Goal: Task Accomplishment & Management: Complete application form

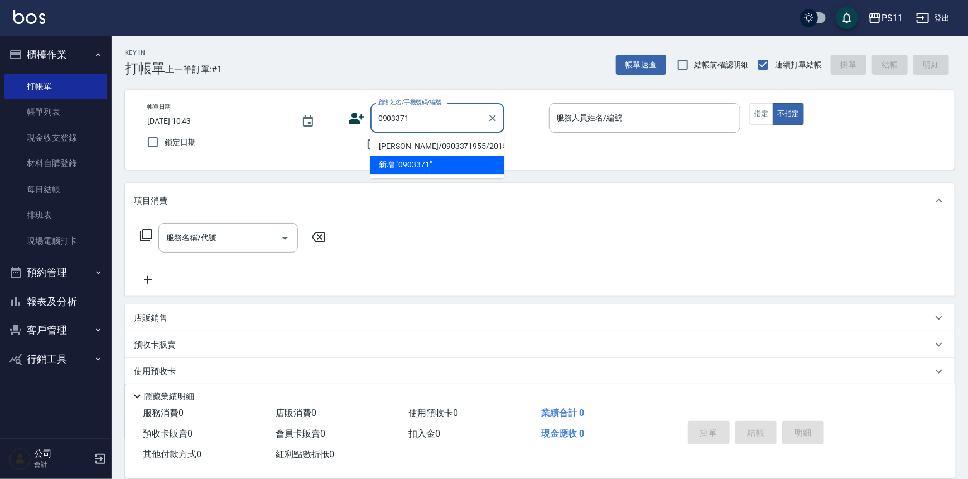
click at [449, 142] on li "[PERSON_NAME]/0903371955/2015" at bounding box center [437, 146] width 134 height 18
type input "[PERSON_NAME]/0903371955/2015"
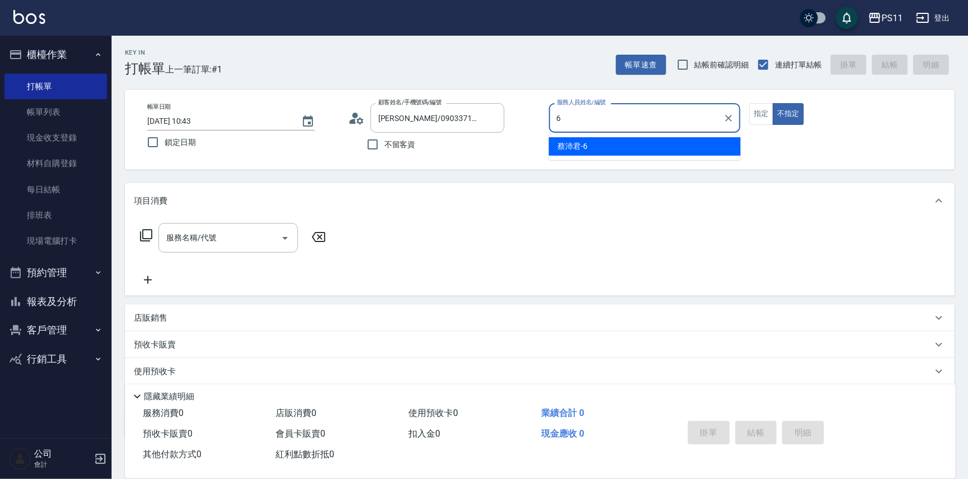
type input "[PERSON_NAME]6"
type button "false"
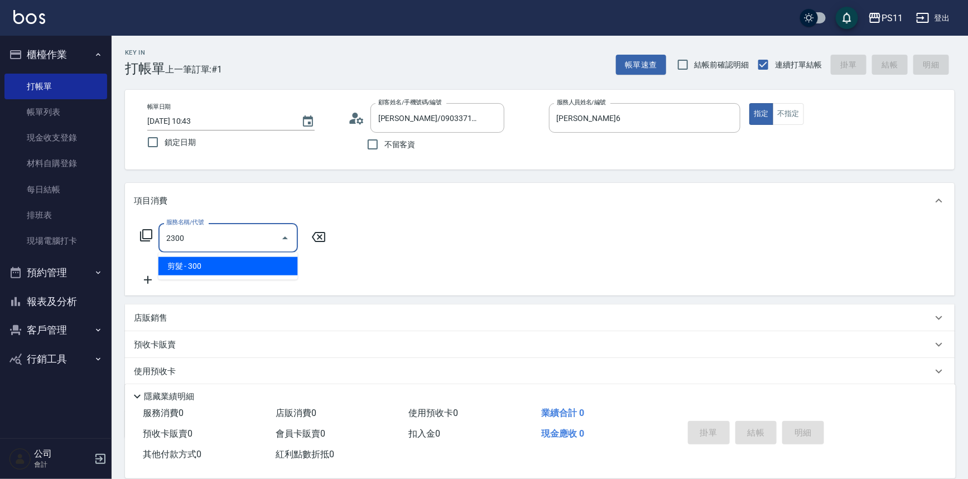
type input "剪髮(2300)"
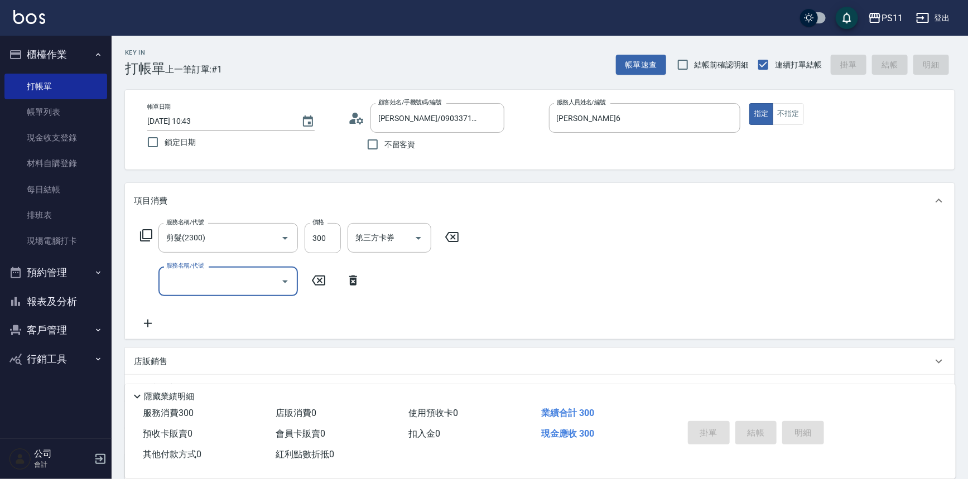
type input "[DATE] 12:01"
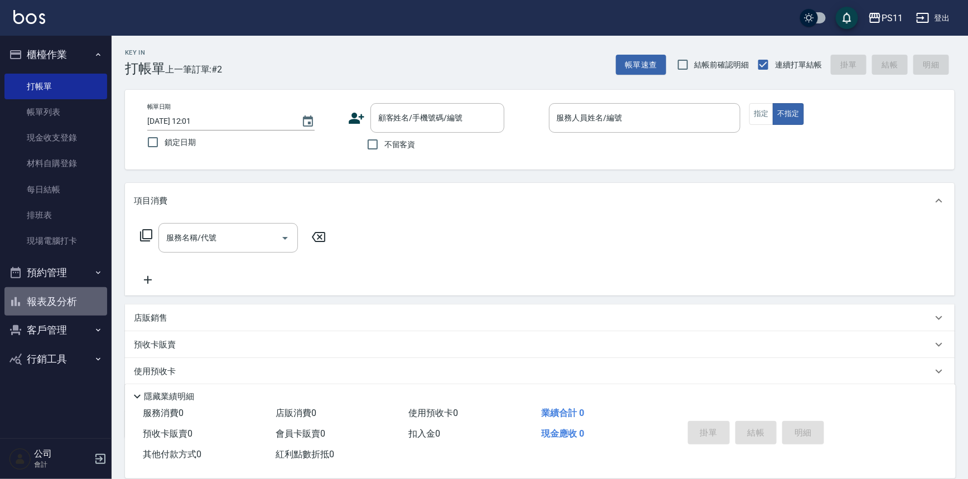
click at [23, 309] on button "報表及分析" at bounding box center [55, 301] width 103 height 29
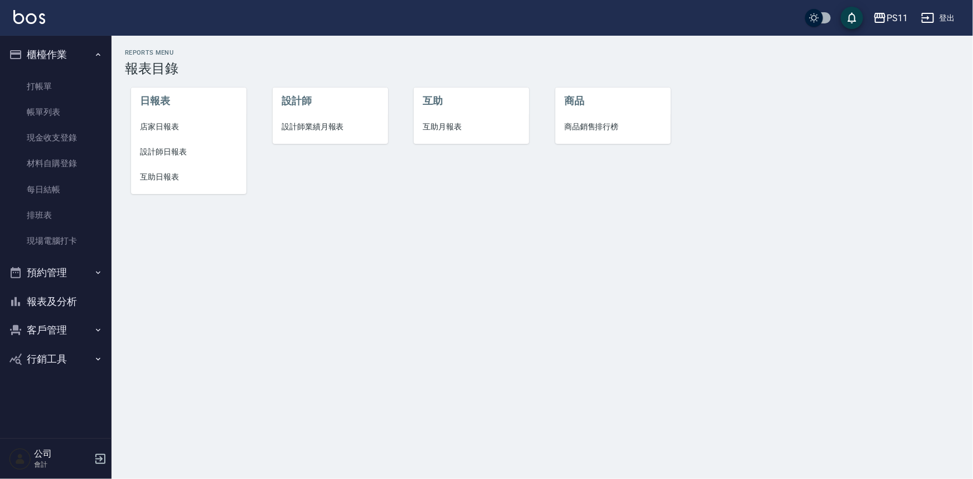
click at [161, 158] on li "設計師日報表" at bounding box center [188, 151] width 115 height 25
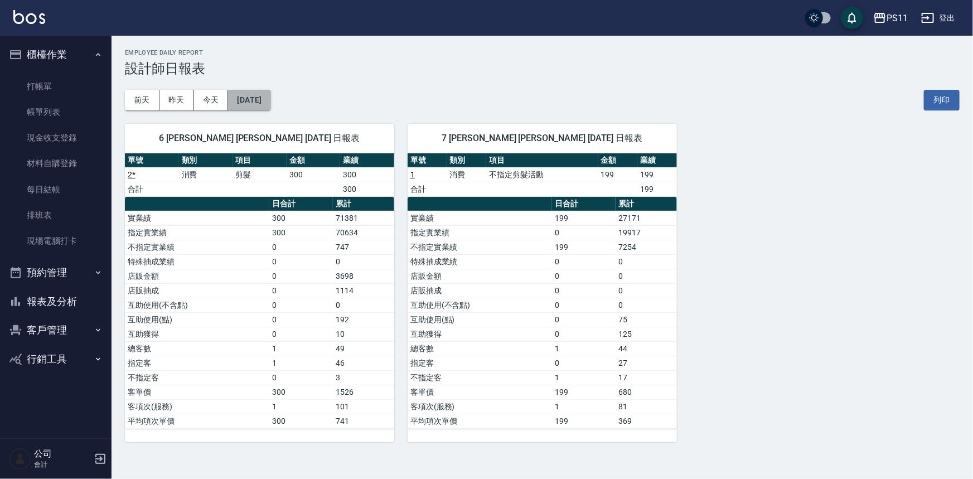
click at [271, 101] on button "[DATE]" at bounding box center [249, 100] width 42 height 21
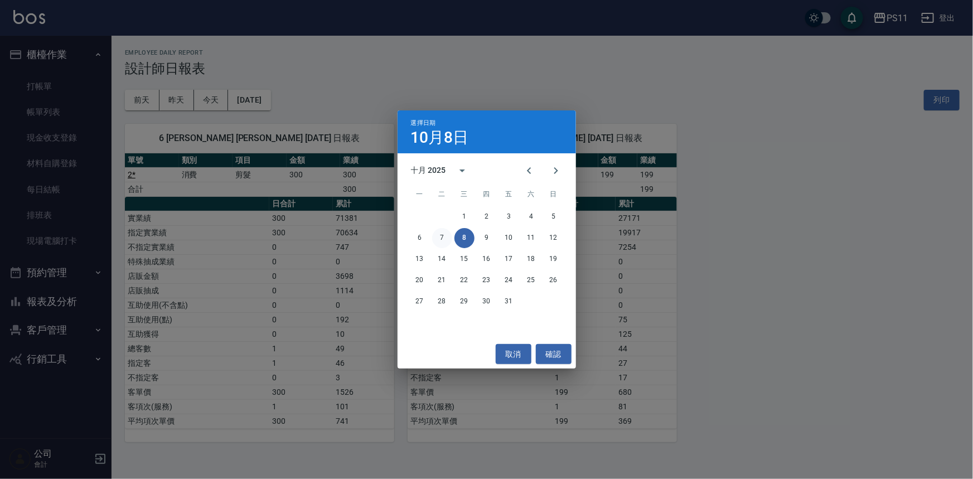
click at [446, 232] on button "7" at bounding box center [442, 238] width 20 height 20
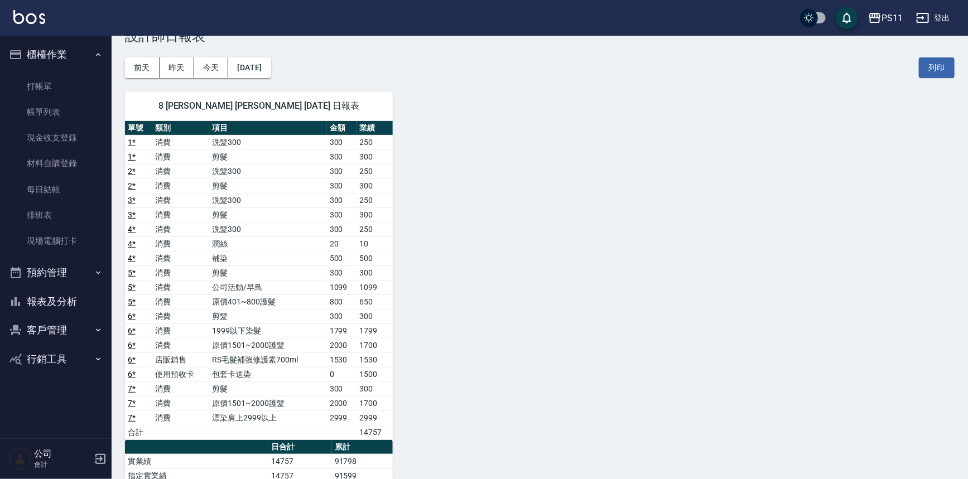
scroll to position [50, 0]
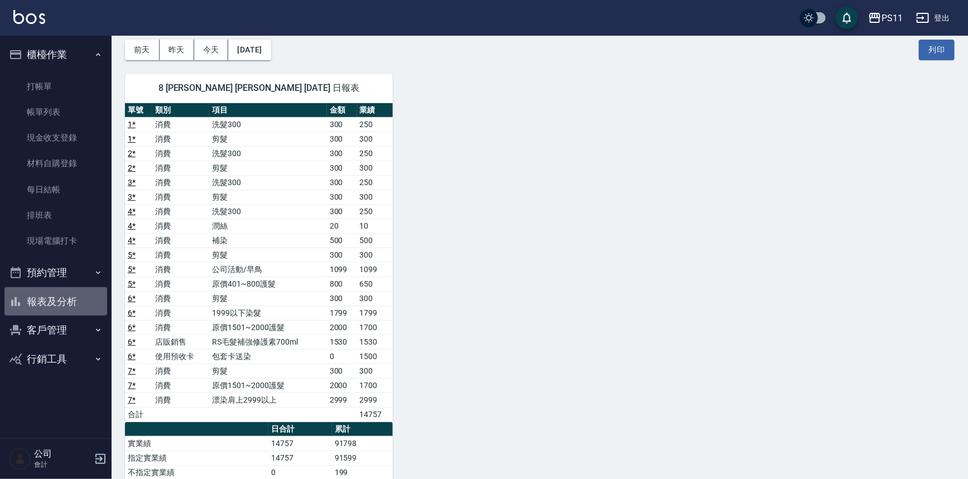
click at [52, 296] on button "報表及分析" at bounding box center [55, 301] width 103 height 29
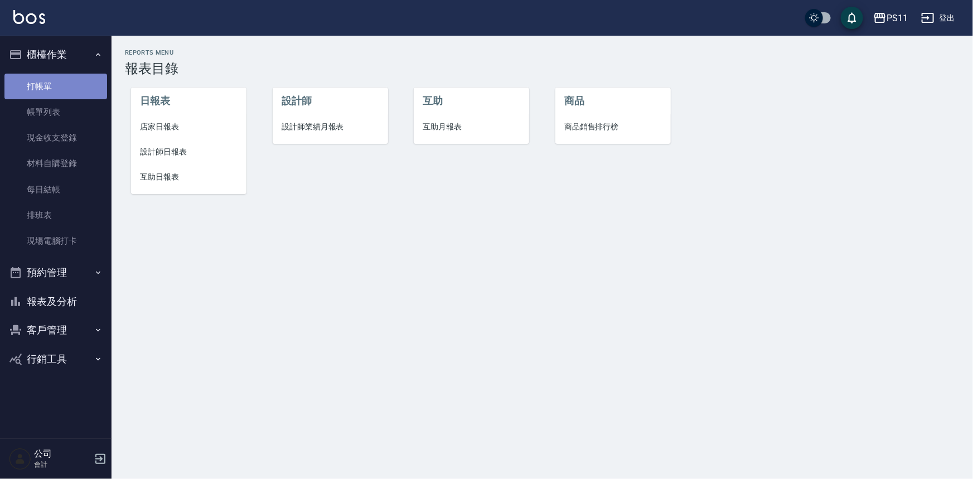
click at [73, 85] on link "打帳單" at bounding box center [55, 87] width 103 height 26
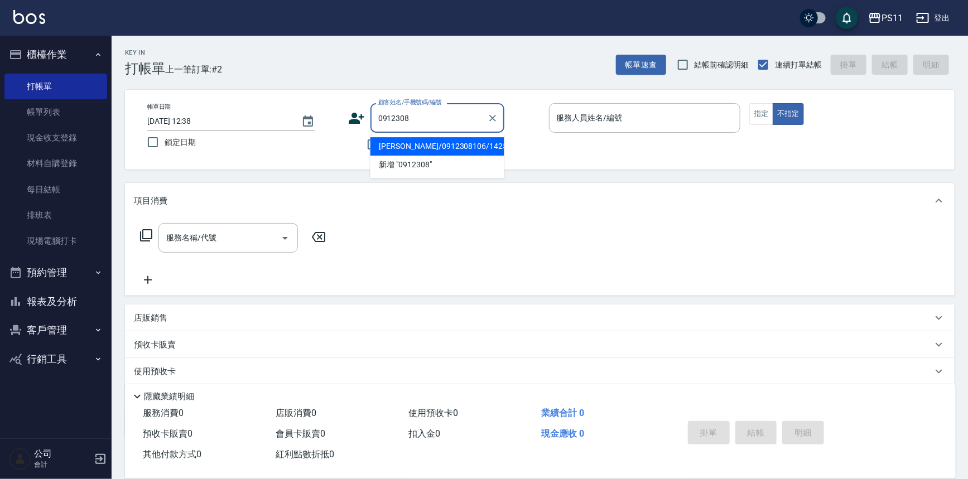
click at [458, 149] on li "[PERSON_NAME]/0912308106/1425" at bounding box center [437, 146] width 134 height 18
type input "[PERSON_NAME]/0912308106/1425"
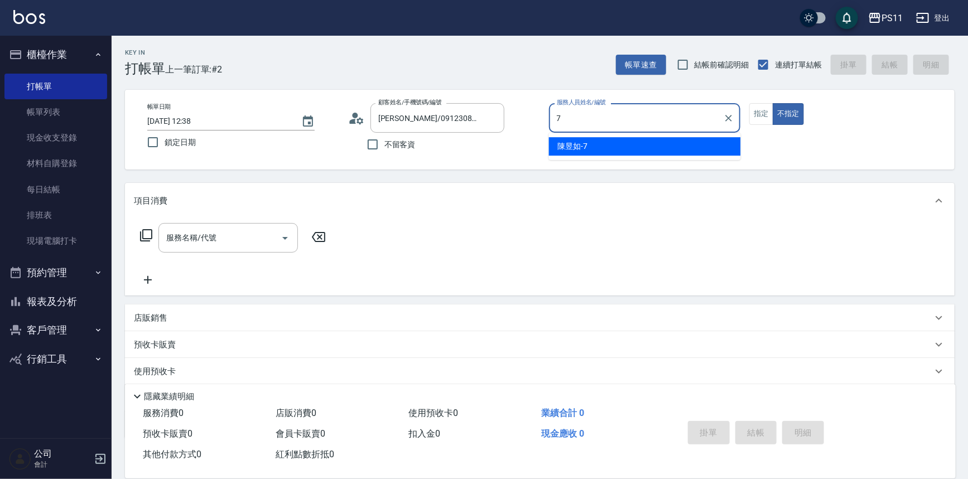
type input "[PERSON_NAME]-7"
type button "false"
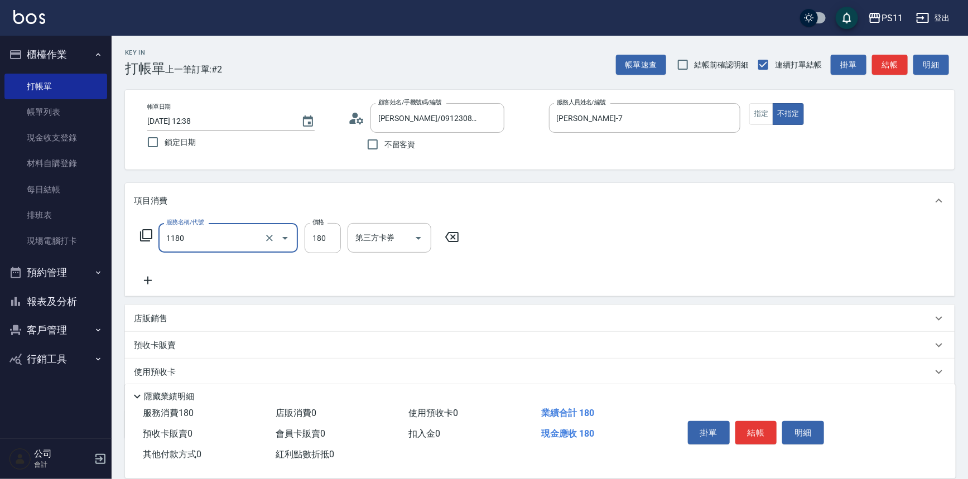
type input "洗髮(洗+剪不指定活動)(1180)"
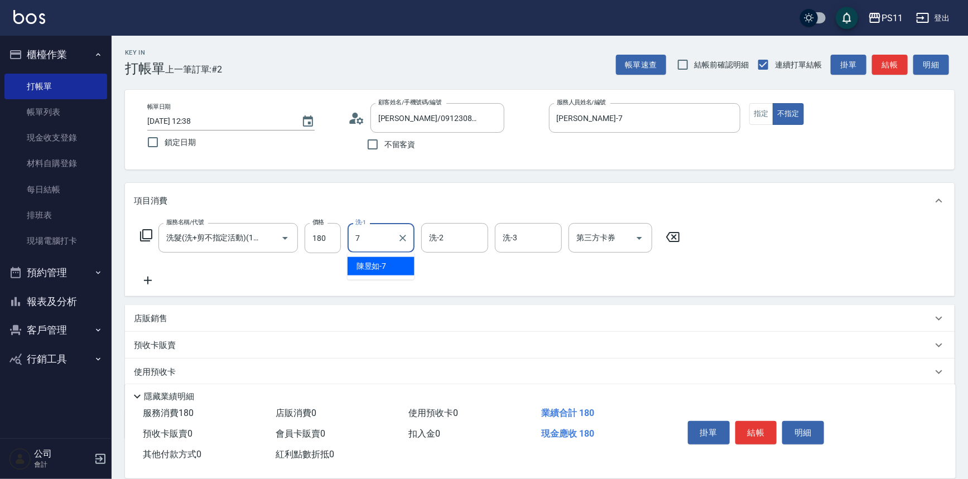
type input "[PERSON_NAME]-7"
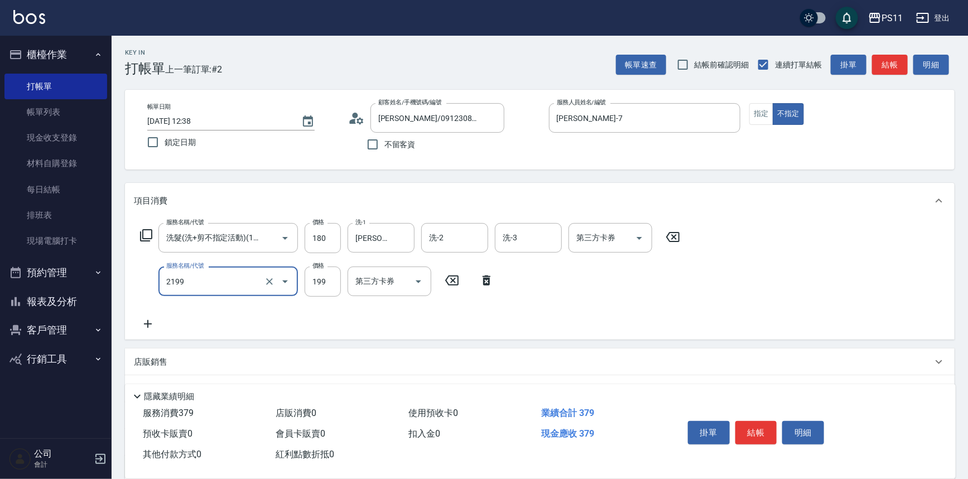
type input "不指定剪髮活動(2199)"
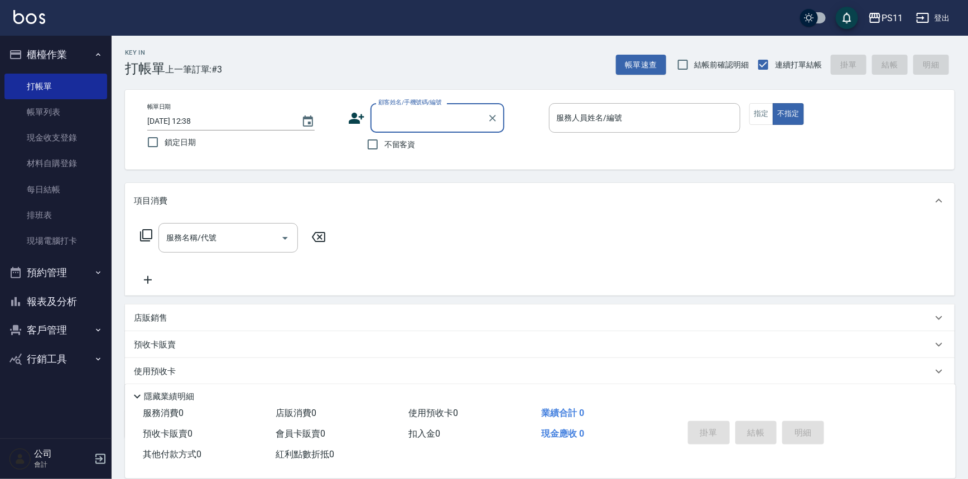
click at [81, 320] on button "客戶管理" at bounding box center [55, 330] width 103 height 29
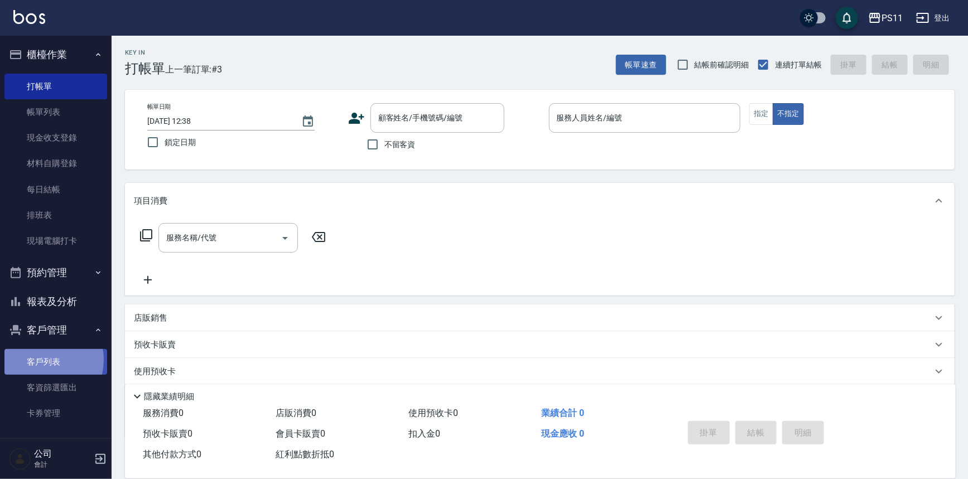
click at [43, 360] on link "客戶列表" at bounding box center [55, 362] width 103 height 26
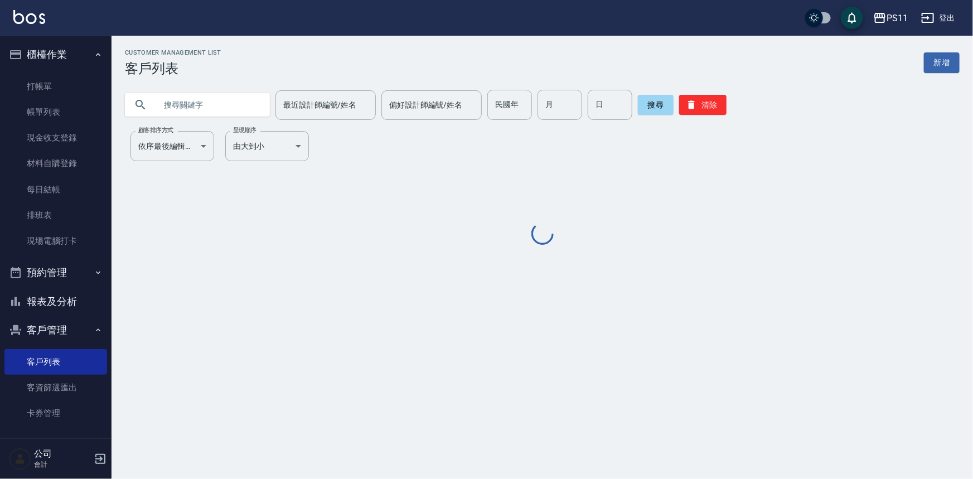
click at [226, 97] on input "text" at bounding box center [208, 105] width 105 height 30
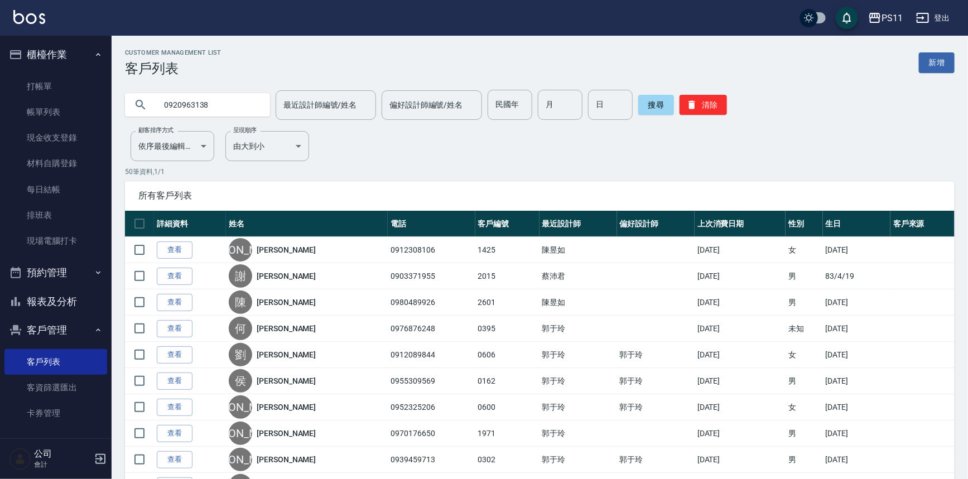
type input "0920963138"
